Goal: Task Accomplishment & Management: Use online tool/utility

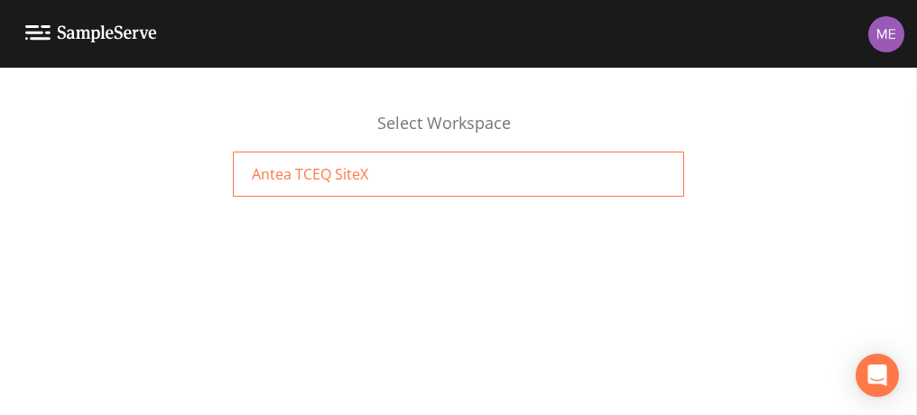
click at [351, 181] on span "Antea TCEQ SiteX" at bounding box center [310, 174] width 116 height 22
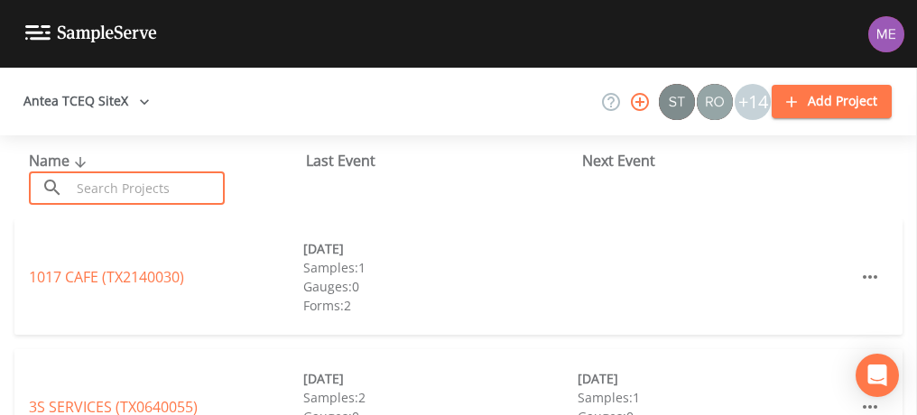
click at [82, 180] on input "text" at bounding box center [147, 187] width 154 height 33
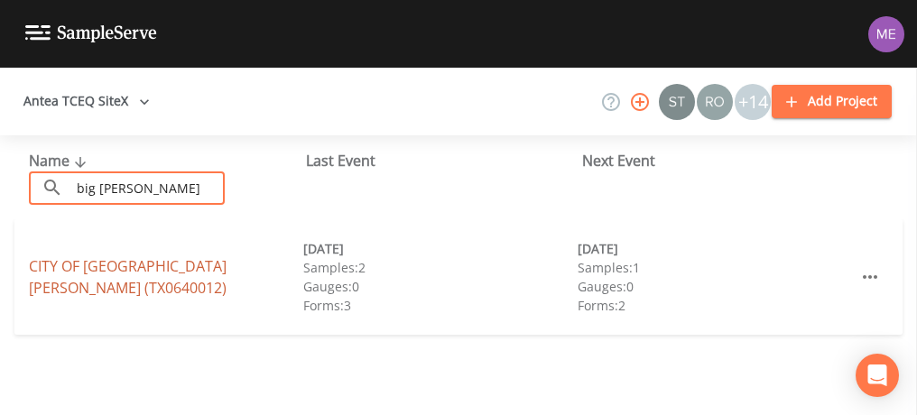
type input "big [PERSON_NAME]"
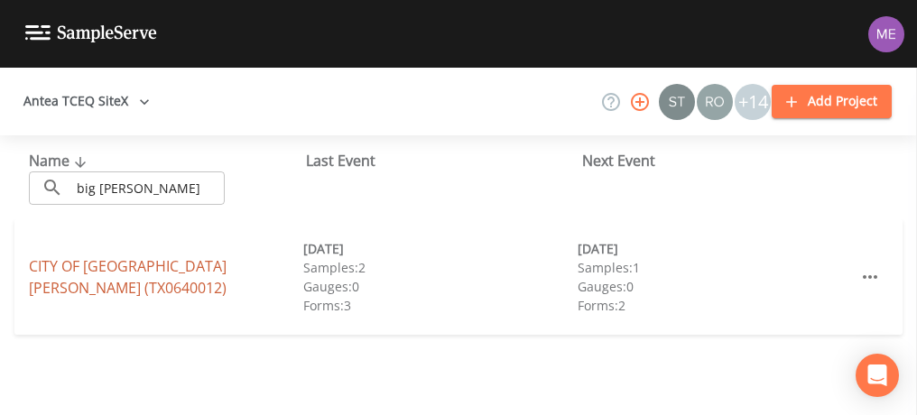
click at [105, 278] on link "CITY OF [GEOGRAPHIC_DATA][PERSON_NAME] (TX0640012)" at bounding box center [128, 277] width 198 height 42
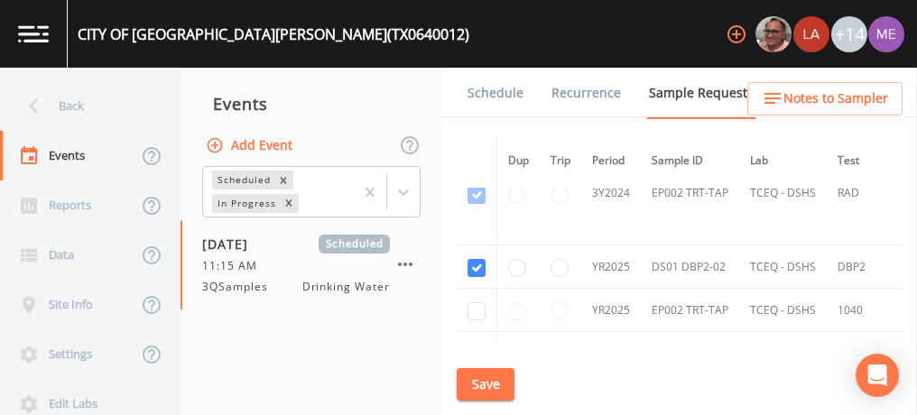
scroll to position [1086, 0]
click at [503, 94] on link "Schedule" at bounding box center [495, 93] width 61 height 51
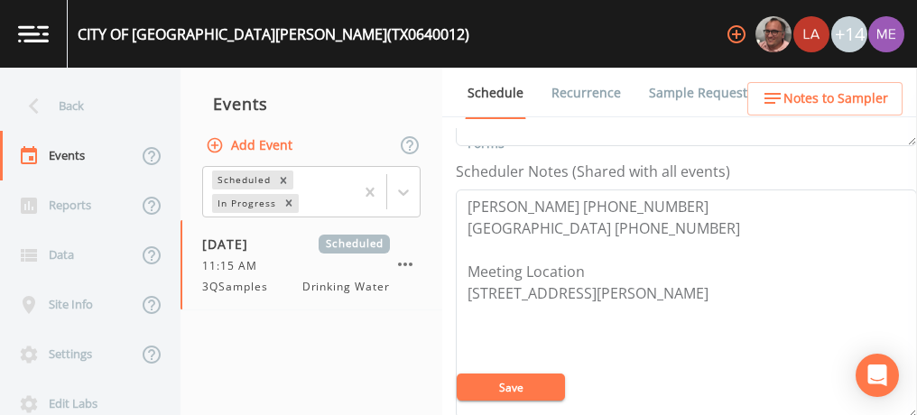
scroll to position [473, 0]
click at [628, 235] on textarea "[PERSON_NAME] [PHONE_NUMBER] [GEOGRAPHIC_DATA] [PHONE_NUMBER] Meeting Location …" at bounding box center [686, 304] width 461 height 229
click at [571, 245] on textarea "[PERSON_NAME] [PHONE_NUMBER] [GEOGRAPHIC_DATA] [PHONE_NUMBER] [EMAIL_ADDRESS][D…" at bounding box center [686, 304] width 461 height 229
type textarea "[PERSON_NAME] [PHONE_NUMBER] [GEOGRAPHIC_DATA] [PHONE_NUMBER] [EMAIL_ADDRESS][D…"
